Goal: Information Seeking & Learning: Check status

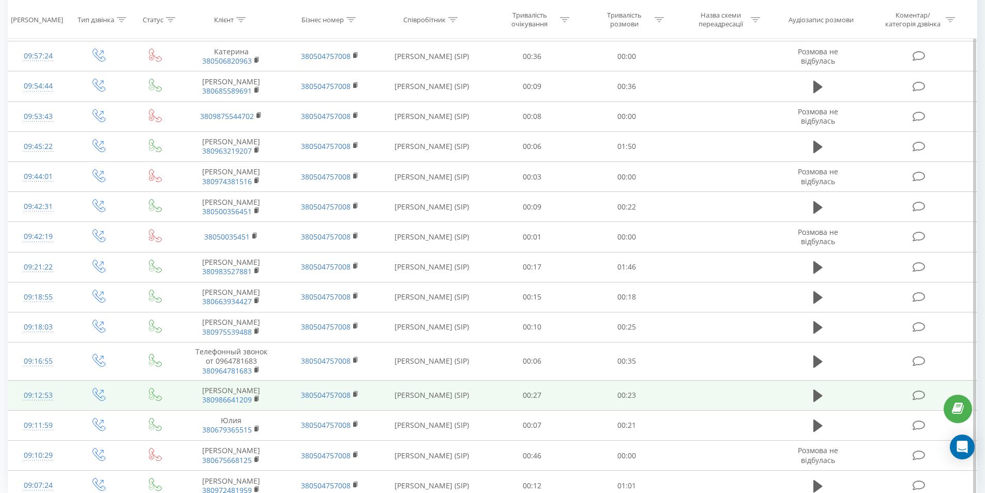
scroll to position [493, 0]
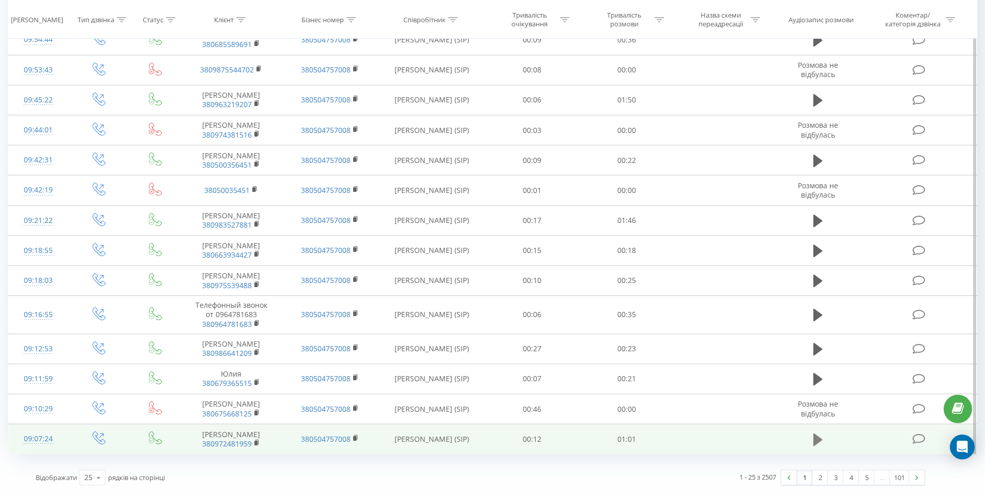
click at [820, 439] on icon at bounding box center [817, 439] width 9 height 12
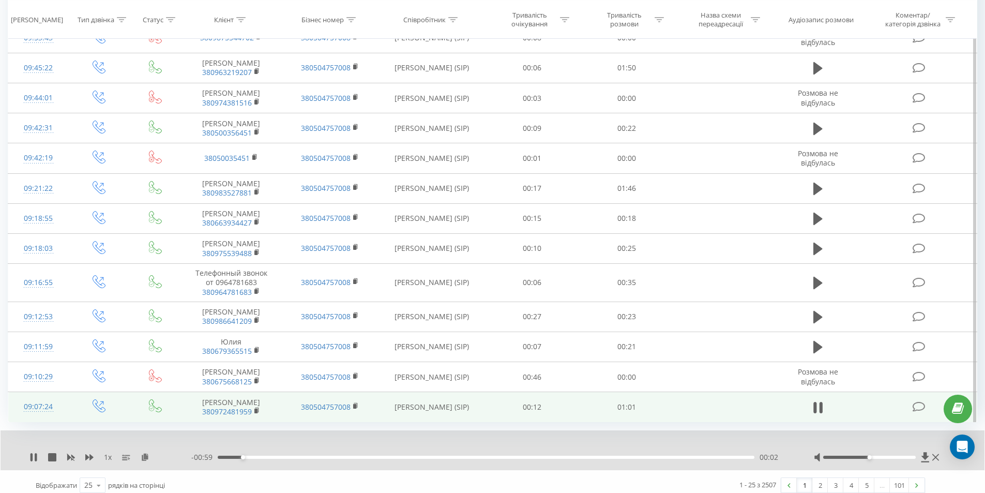
scroll to position [533, 0]
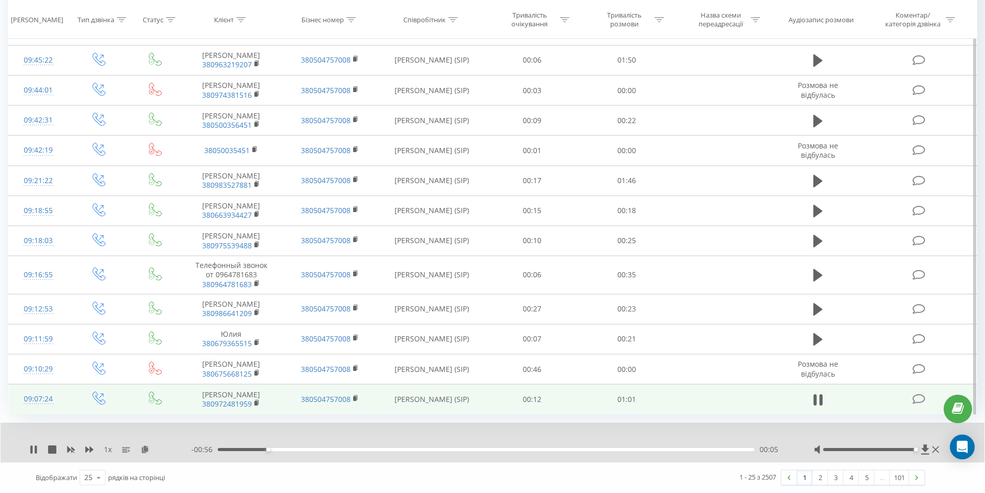
drag, startPoint x: 878, startPoint y: 448, endPoint x: 917, endPoint y: 447, distance: 39.3
click at [917, 447] on div at bounding box center [878, 449] width 128 height 10
click at [822, 400] on icon at bounding box center [820, 399] width 3 height 11
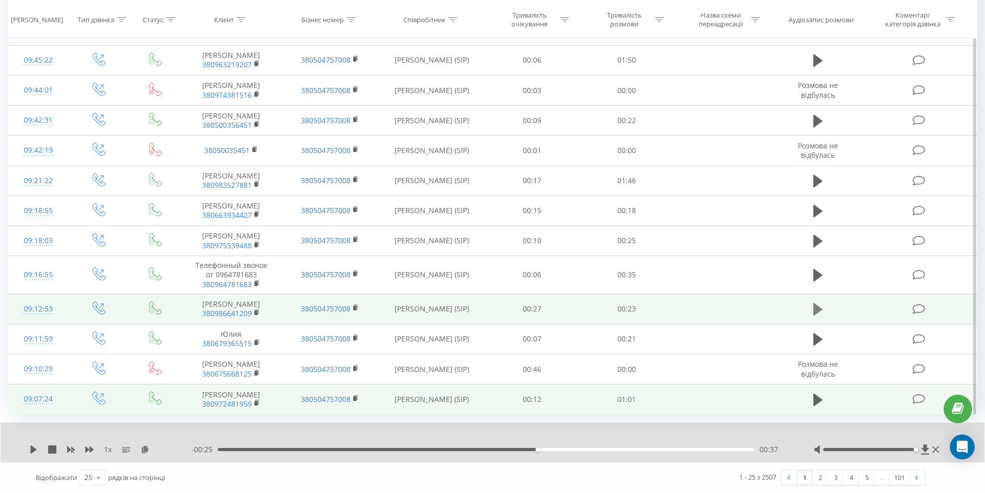
click at [818, 311] on icon at bounding box center [817, 309] width 9 height 12
click at [819, 311] on icon at bounding box center [817, 309] width 9 height 14
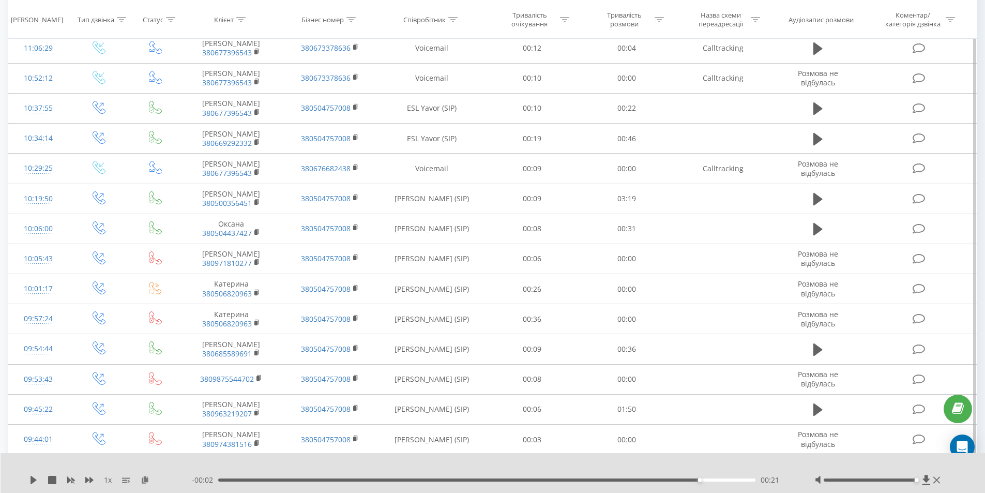
scroll to position [16, 0]
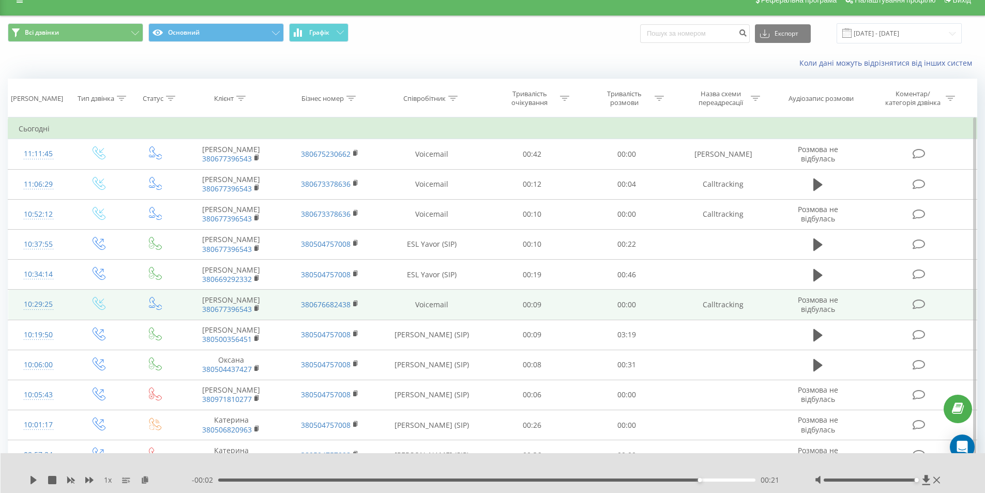
click at [198, 314] on span "380677396543" at bounding box center [231, 309] width 78 height 9
click at [256, 311] on rect at bounding box center [255, 308] width 3 height 5
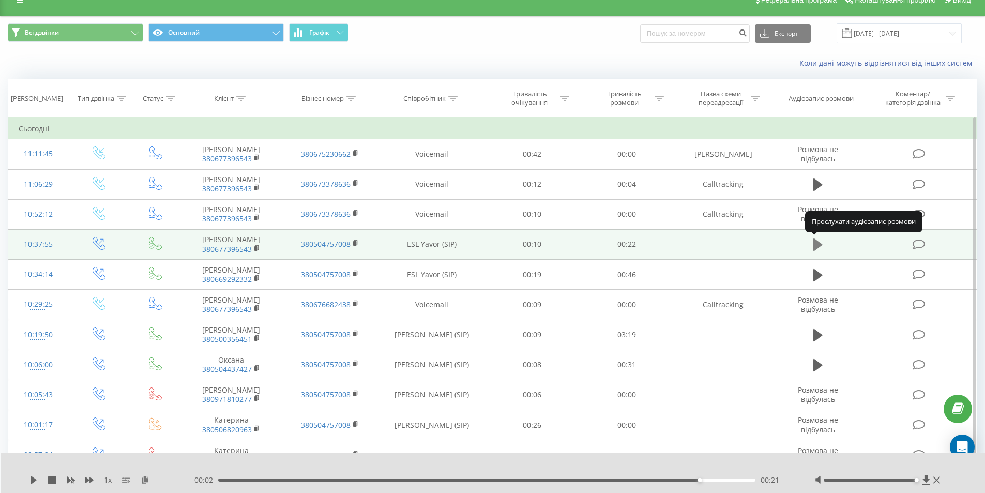
click at [815, 248] on icon at bounding box center [817, 244] width 9 height 12
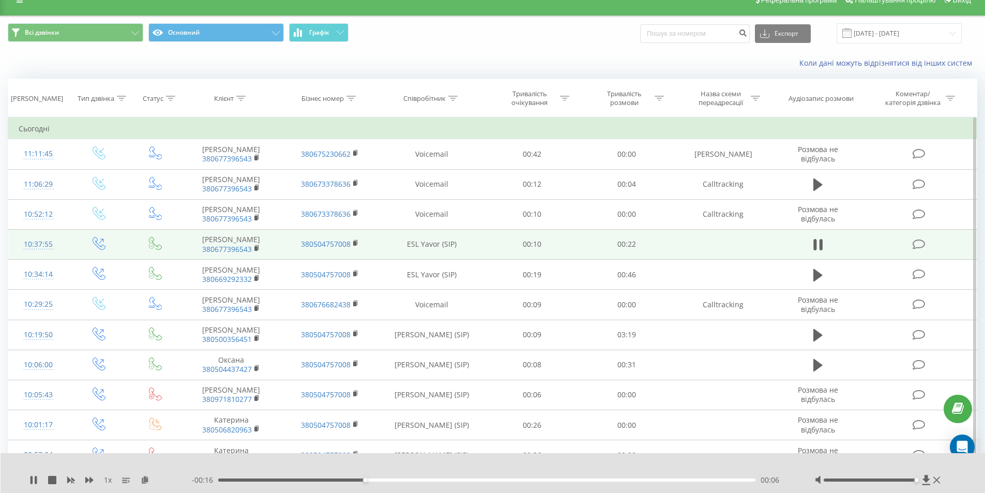
click at [106, 480] on span "1 x" at bounding box center [108, 480] width 8 height 10
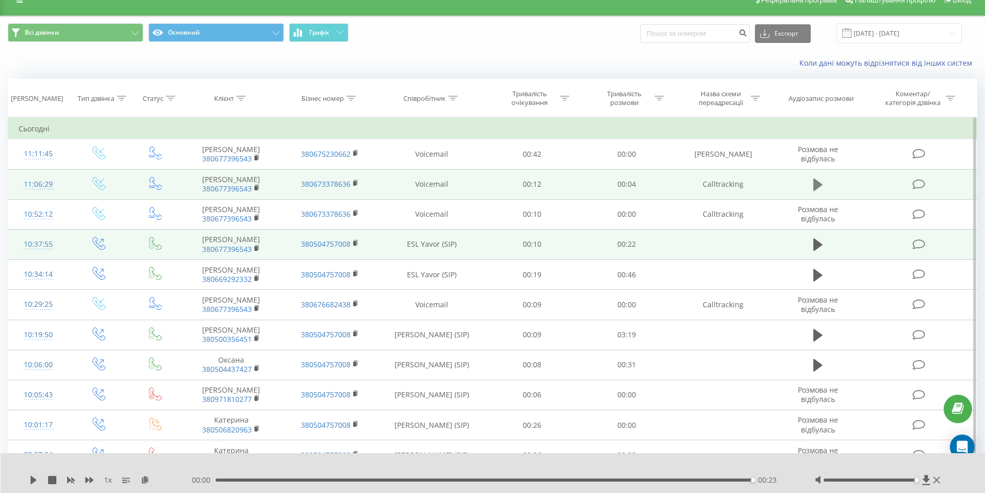
click at [817, 182] on icon at bounding box center [817, 184] width 9 height 12
